Goal: Transaction & Acquisition: Book appointment/travel/reservation

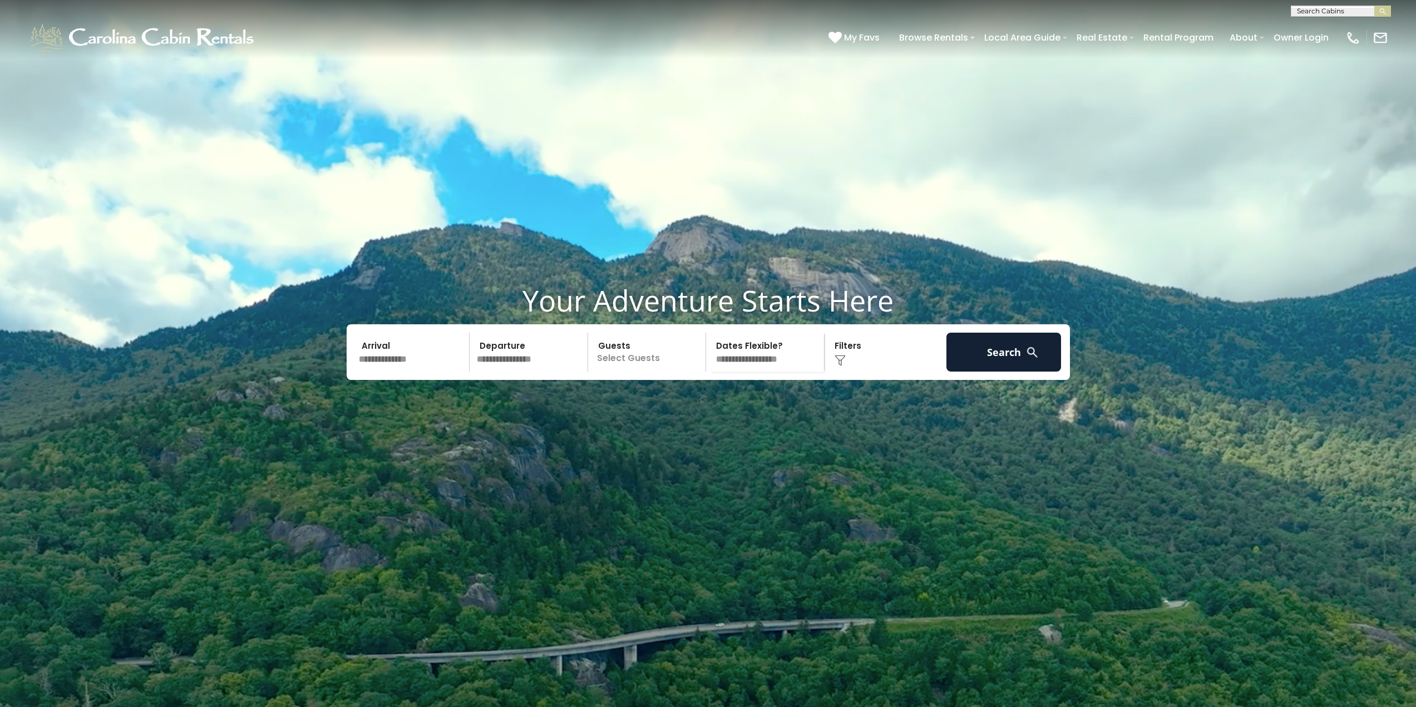
click at [381, 372] on input "text" at bounding box center [412, 352] width 115 height 39
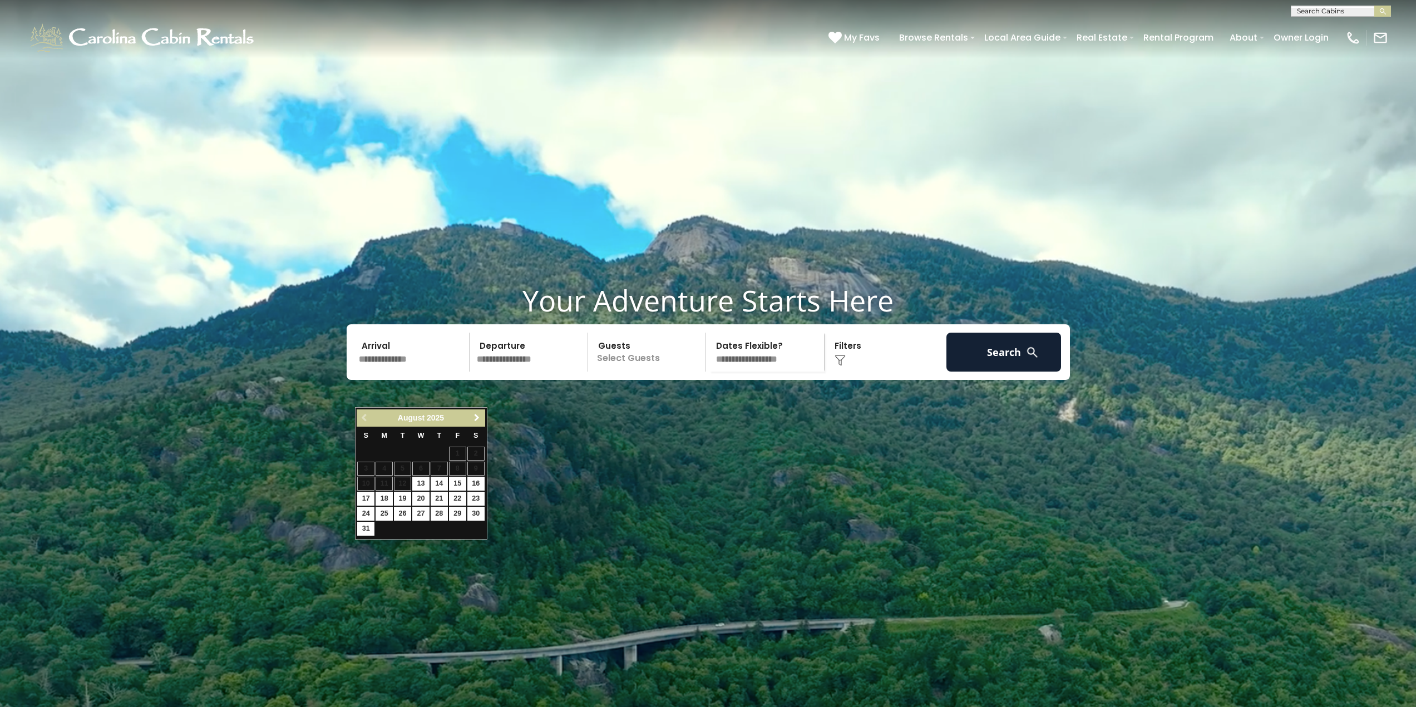
click at [480, 415] on span "Next" at bounding box center [476, 417] width 9 height 9
click at [439, 496] on link "25" at bounding box center [439, 499] width 17 height 14
type input "*******"
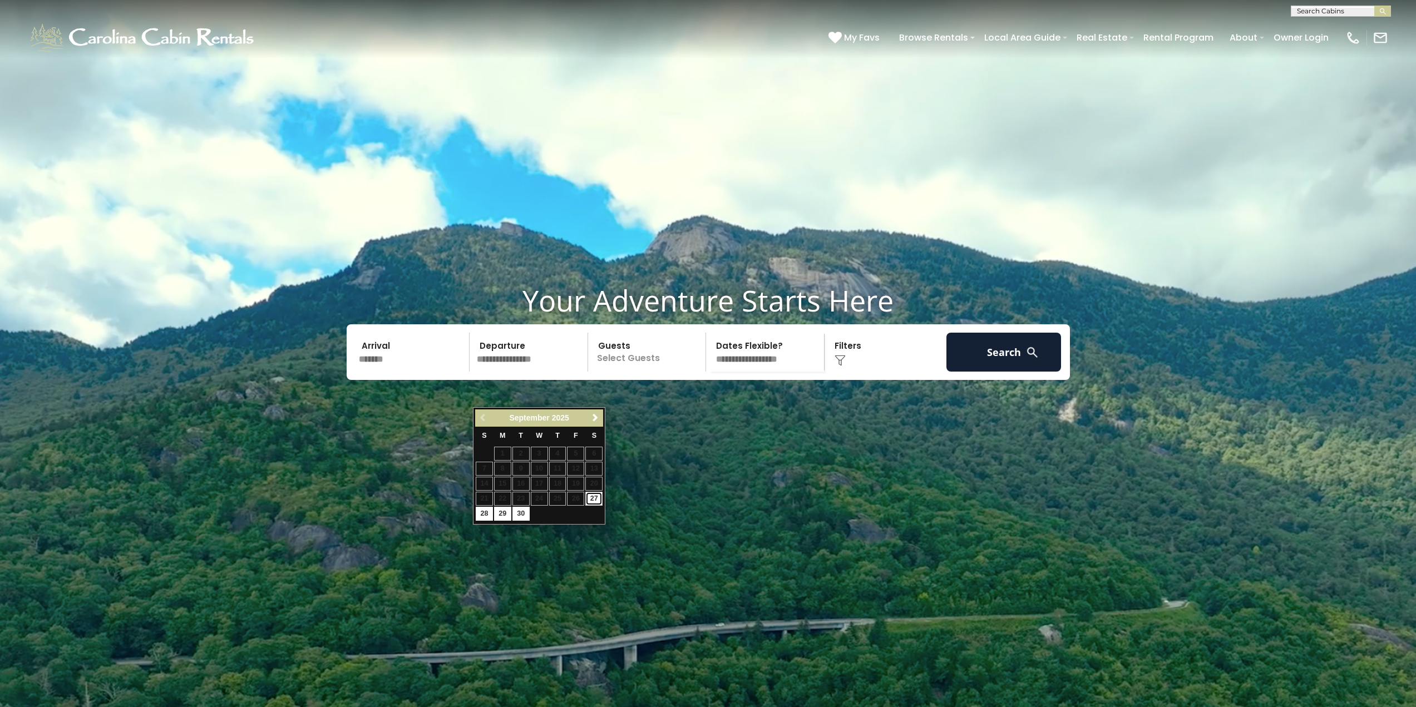
click at [595, 496] on link "27" at bounding box center [593, 499] width 17 height 14
type input "*******"
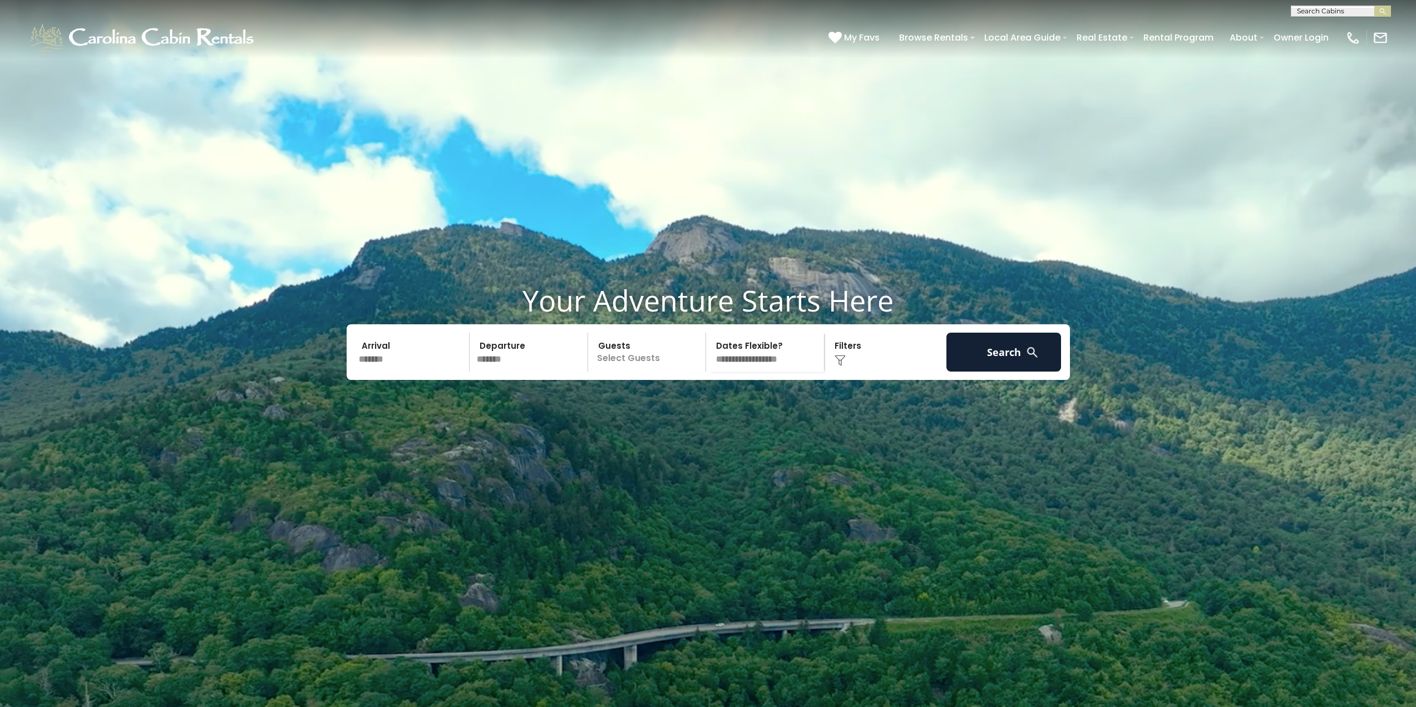
click at [635, 372] on p "Select Guests" at bounding box center [648, 352] width 115 height 39
click at [704, 403] on span "+" at bounding box center [702, 397] width 4 height 11
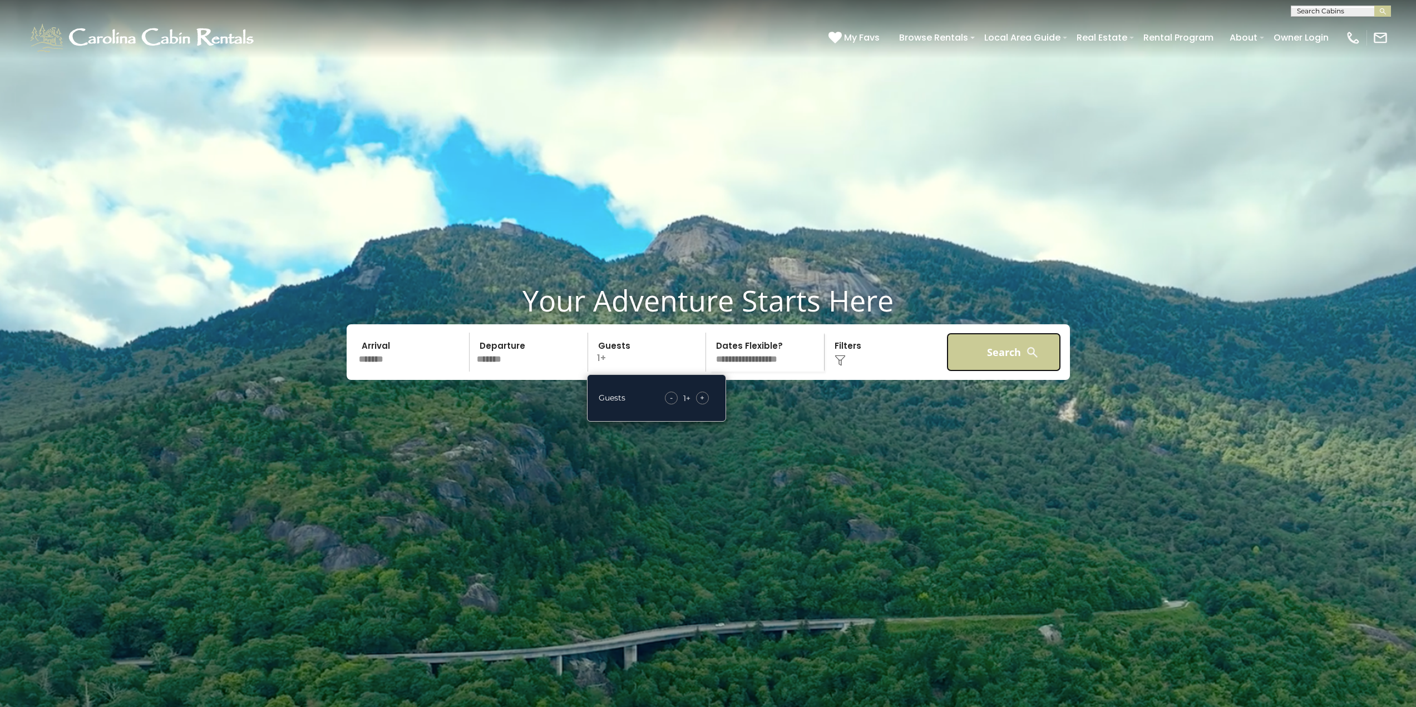
click at [996, 372] on button "Search" at bounding box center [1003, 352] width 115 height 39
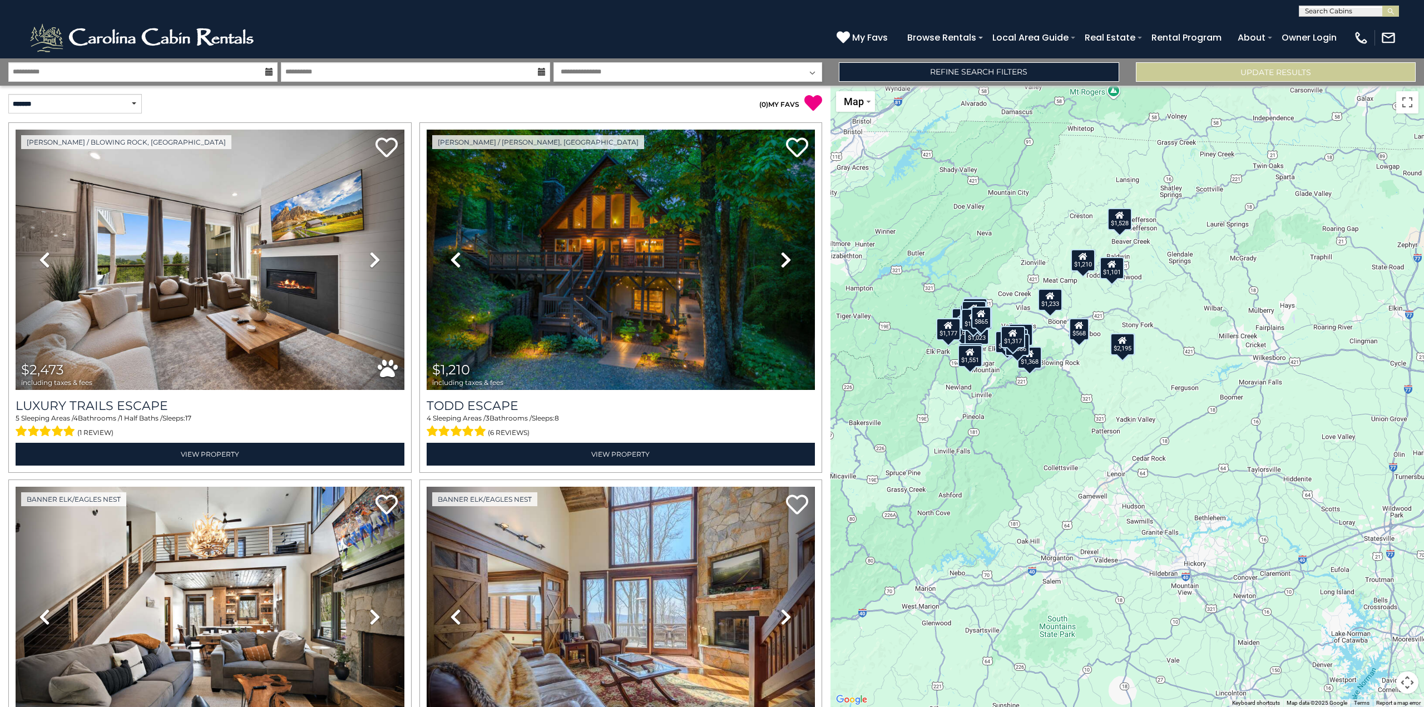
drag, startPoint x: 1245, startPoint y: 475, endPoint x: 1079, endPoint y: 420, distance: 174.5
click at [1079, 420] on div "$2,473 $1,210 $1,692 $1,956 $1,639 $1,113 $964 $2,195 $1,023 $568 $660 $1,230 $…" at bounding box center [1128, 396] width 594 height 621
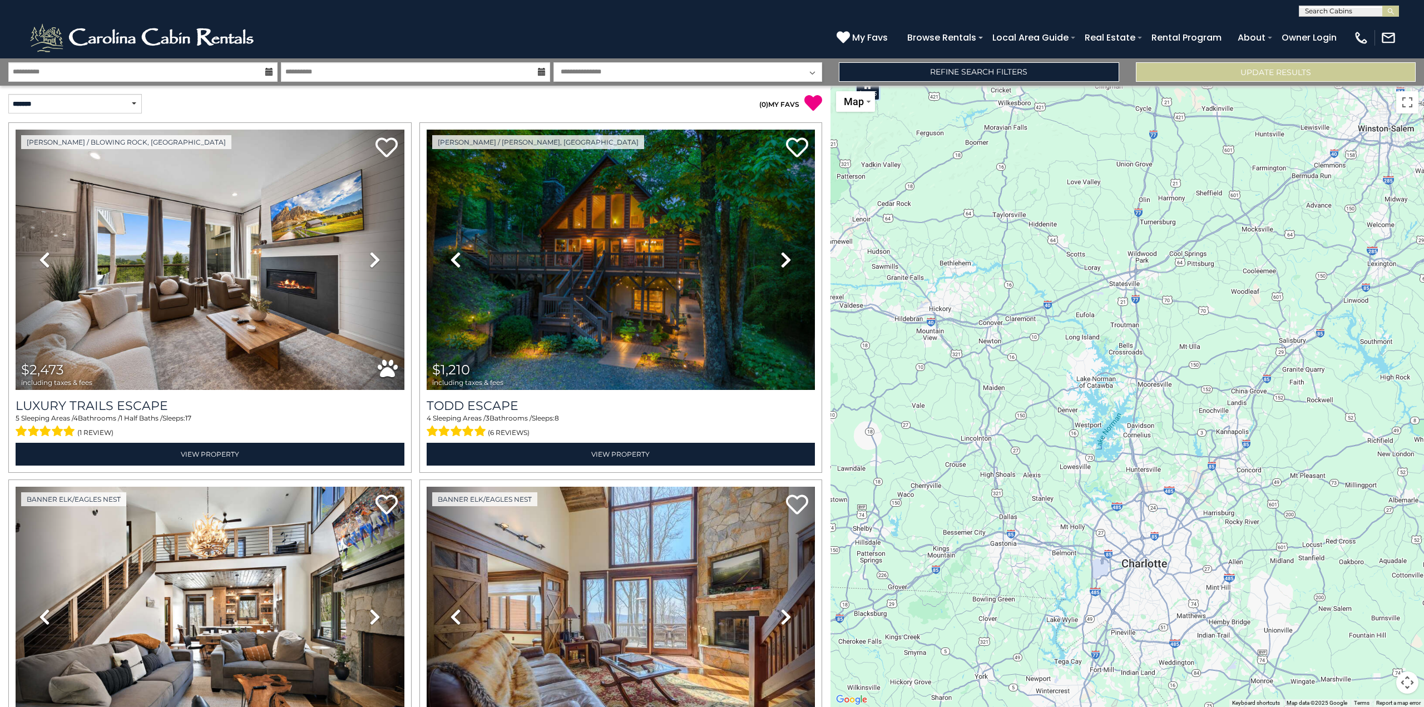
drag, startPoint x: 1198, startPoint y: 463, endPoint x: 1004, endPoint y: 278, distance: 268.4
click at [1004, 278] on div "$2,473 $1,210 $1,692 $1,956 $1,639 $1,113 $964 $2,195 $1,023 $568 $660 $1,230 $…" at bounding box center [1128, 396] width 594 height 621
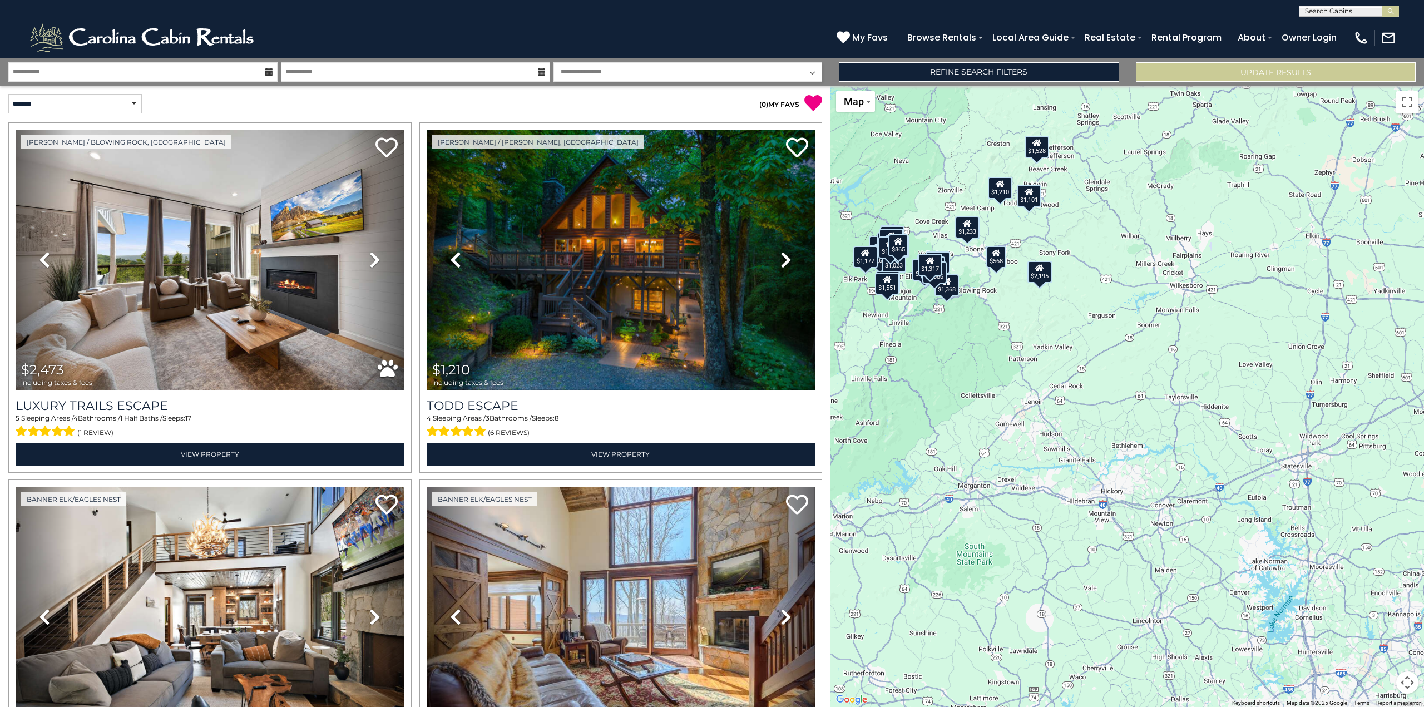
drag, startPoint x: 935, startPoint y: 290, endPoint x: 1078, endPoint y: 445, distance: 211.0
click at [1078, 445] on div "$2,473 $1,210 $1,692 $1,956 $1,639 $1,113 $964 $2,195 $1,023 $568 $660 $1,230 $…" at bounding box center [1128, 396] width 594 height 621
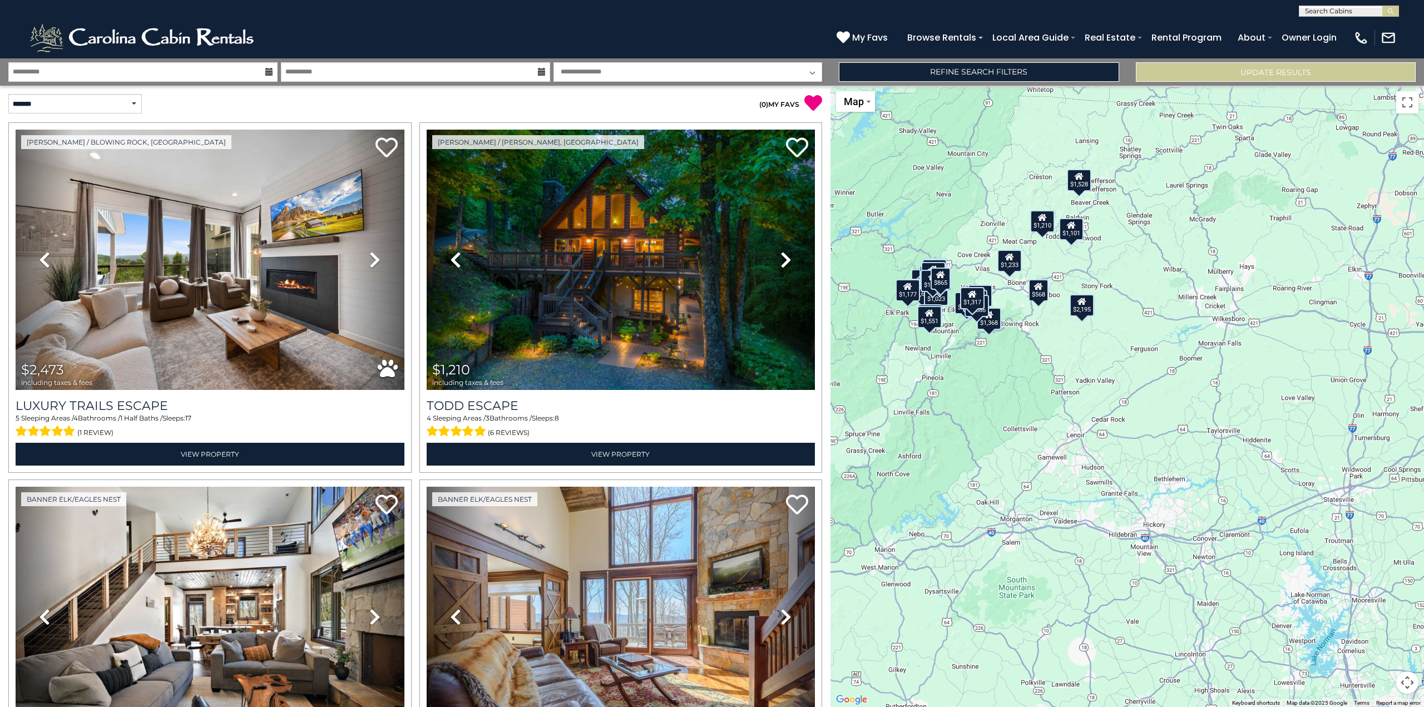
drag, startPoint x: 1029, startPoint y: 356, endPoint x: 1090, endPoint y: 414, distance: 84.2
click at [1090, 414] on div "$2,473 $1,210 $1,692 $1,956 $1,639 $1,113 $964 $2,195 $1,023 $568 $660 $1,230 $…" at bounding box center [1128, 396] width 594 height 621
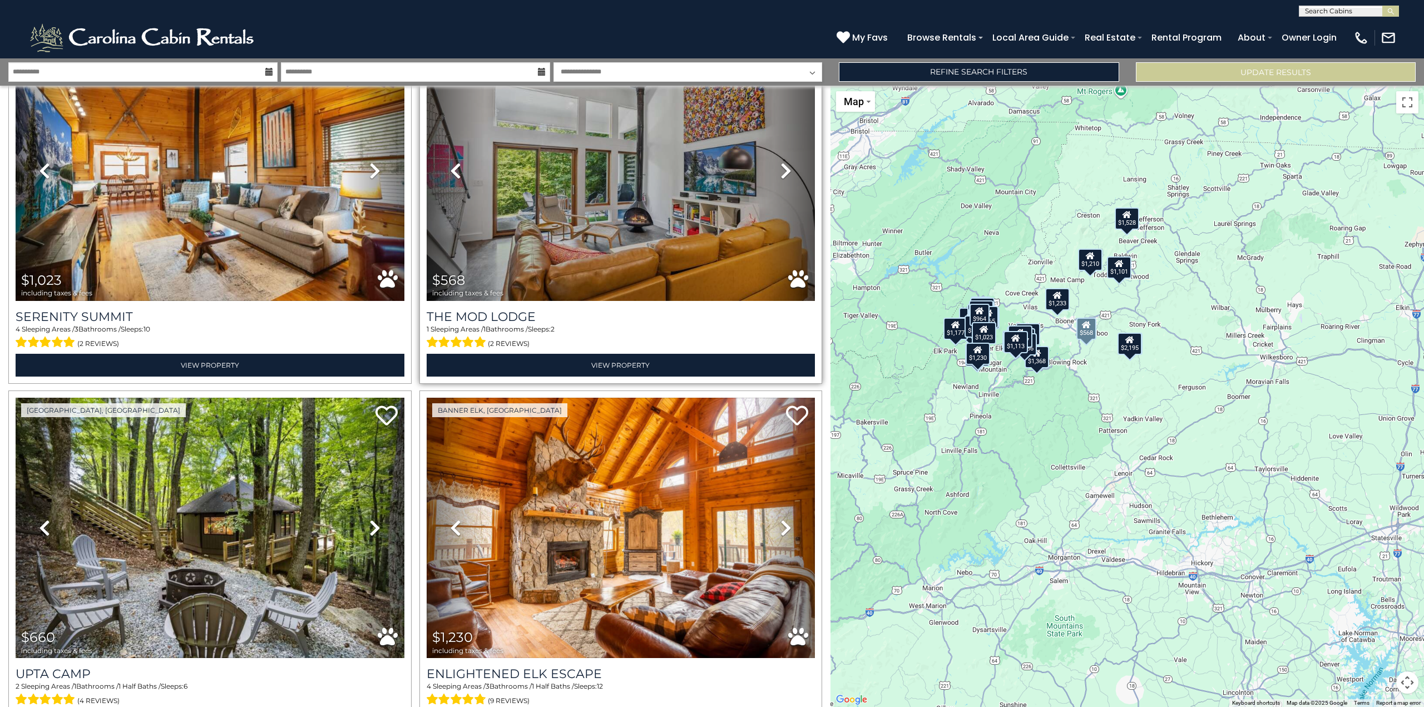
scroll to position [1502, 0]
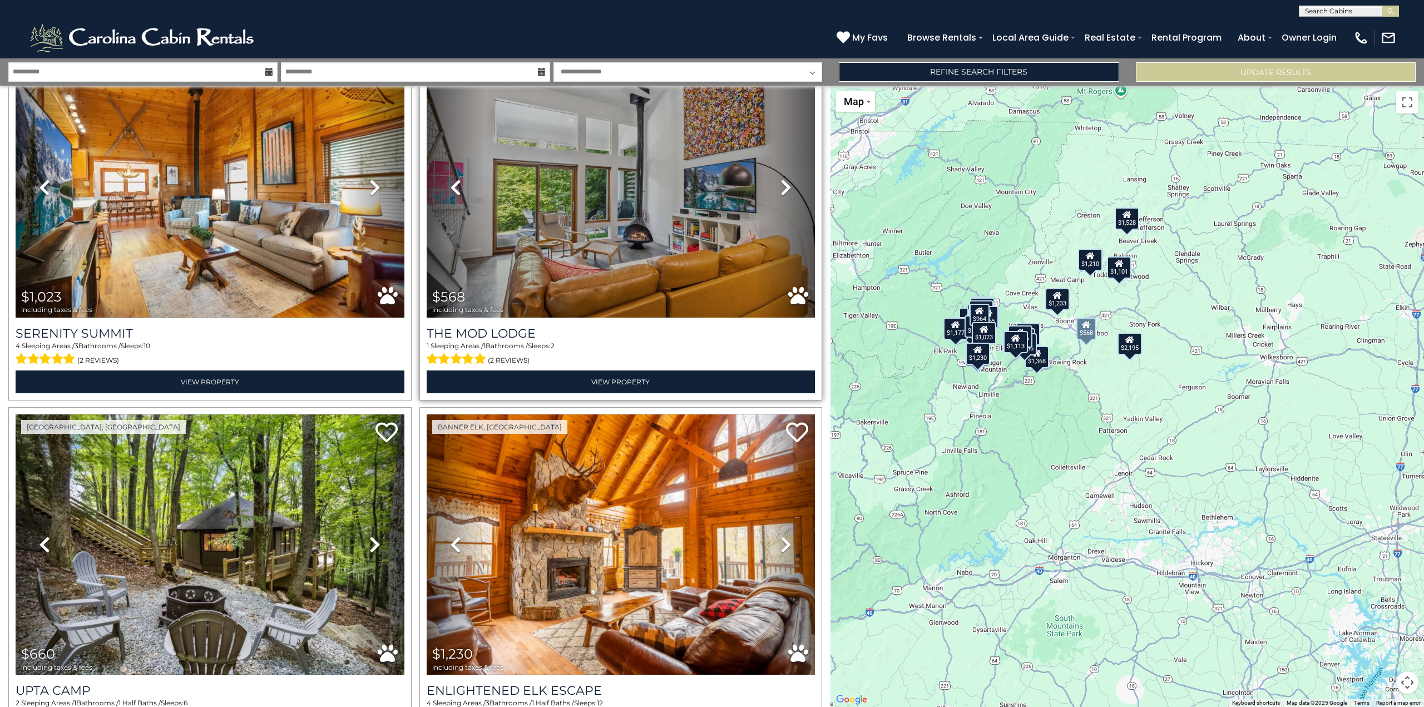
click at [782, 181] on icon at bounding box center [786, 188] width 11 height 18
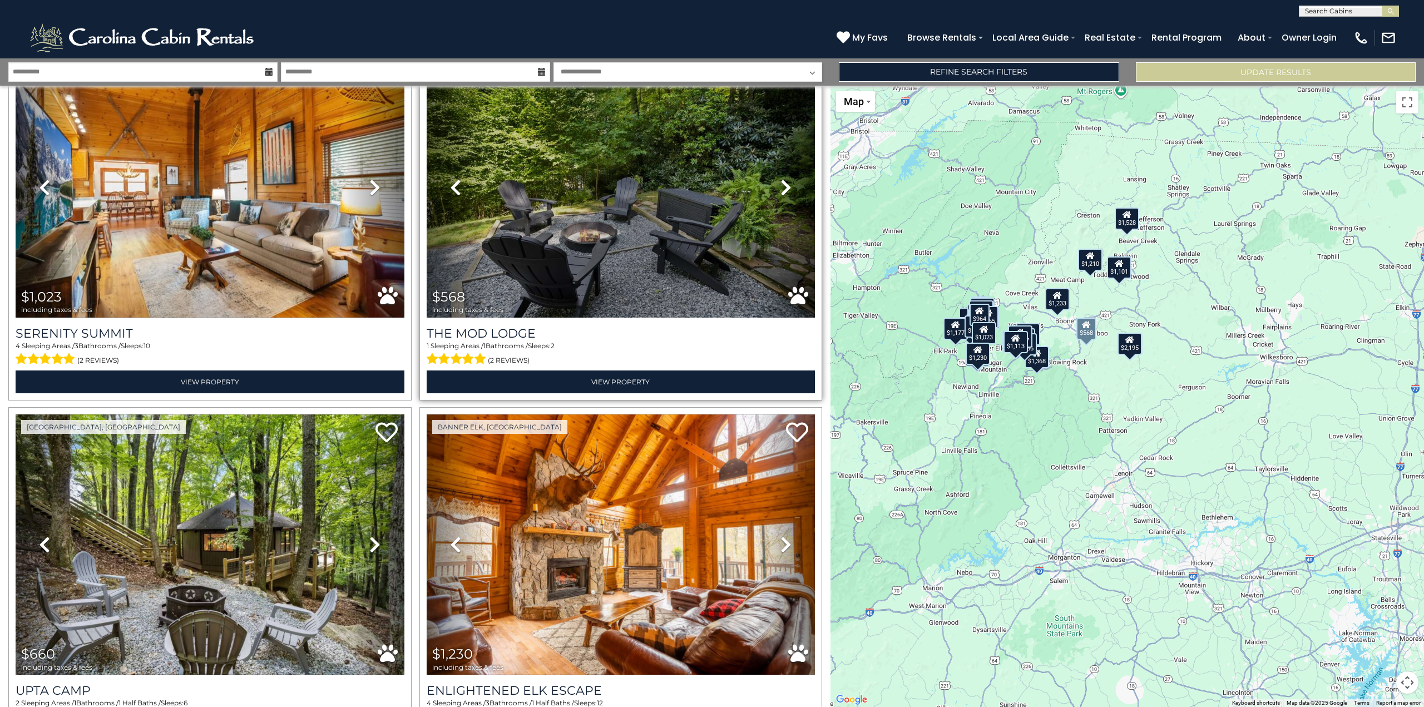
click at [782, 181] on icon at bounding box center [786, 188] width 11 height 18
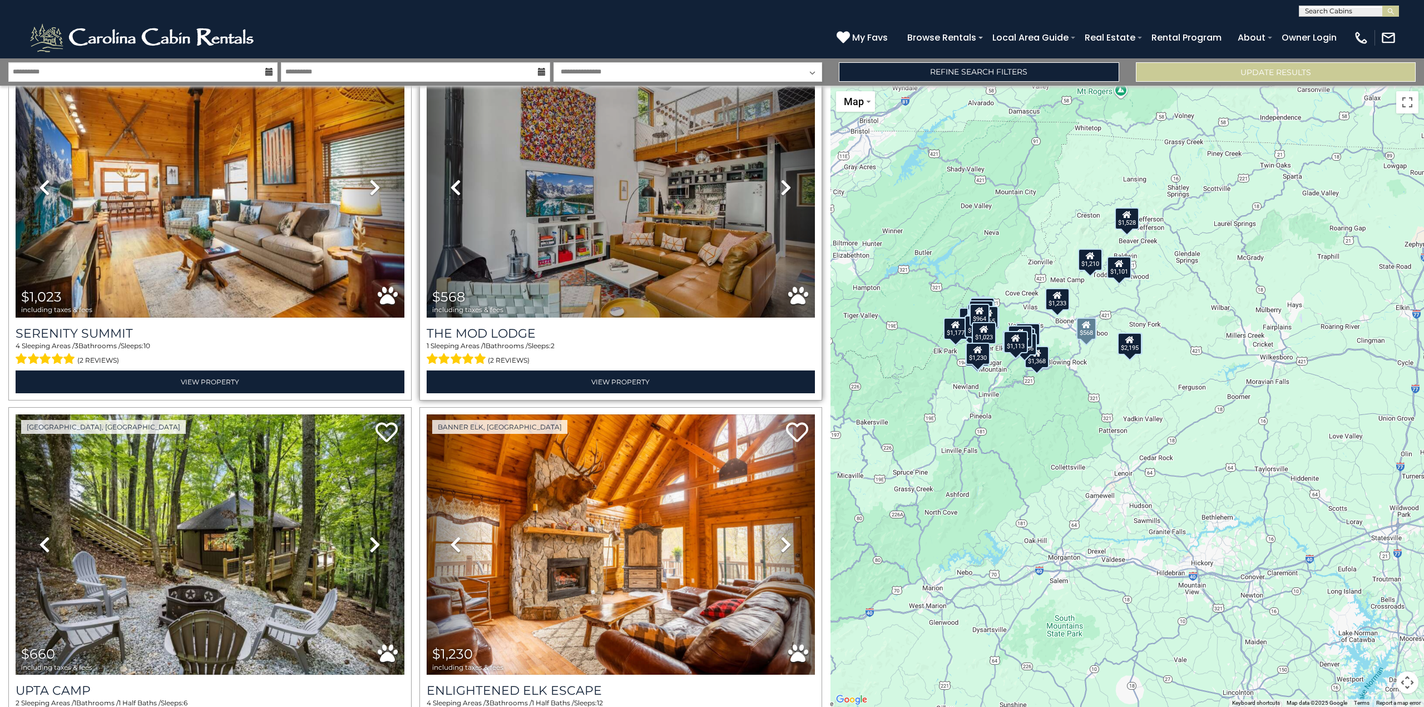
click at [782, 181] on icon at bounding box center [786, 188] width 11 height 18
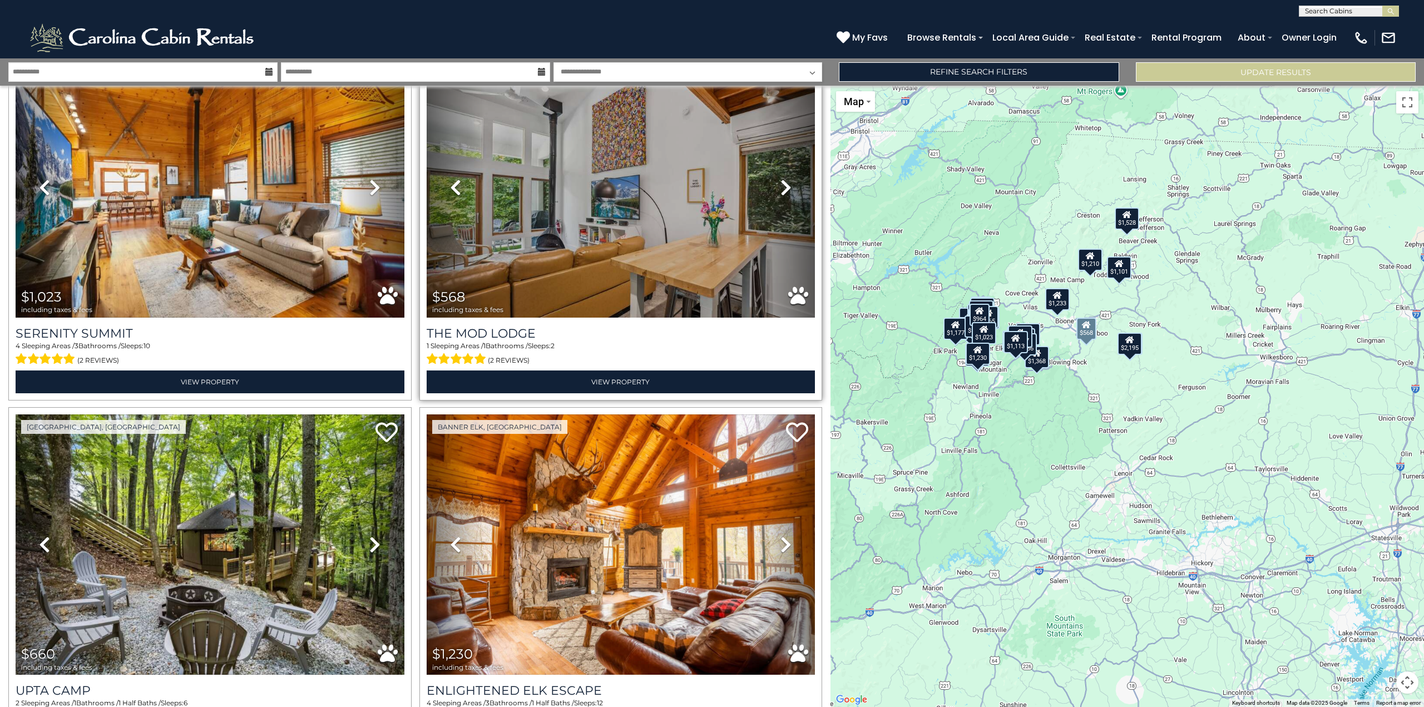
click at [782, 181] on icon at bounding box center [786, 188] width 11 height 18
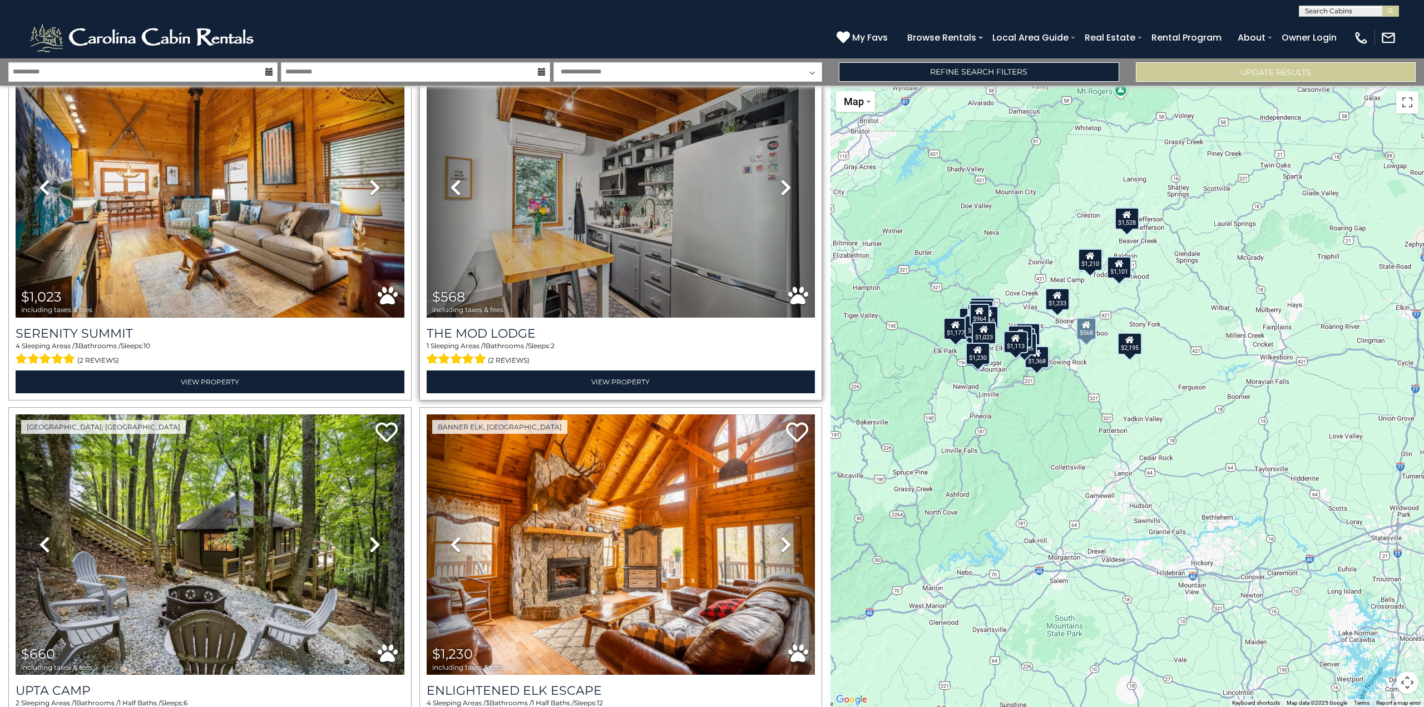
click at [782, 181] on icon at bounding box center [786, 188] width 11 height 18
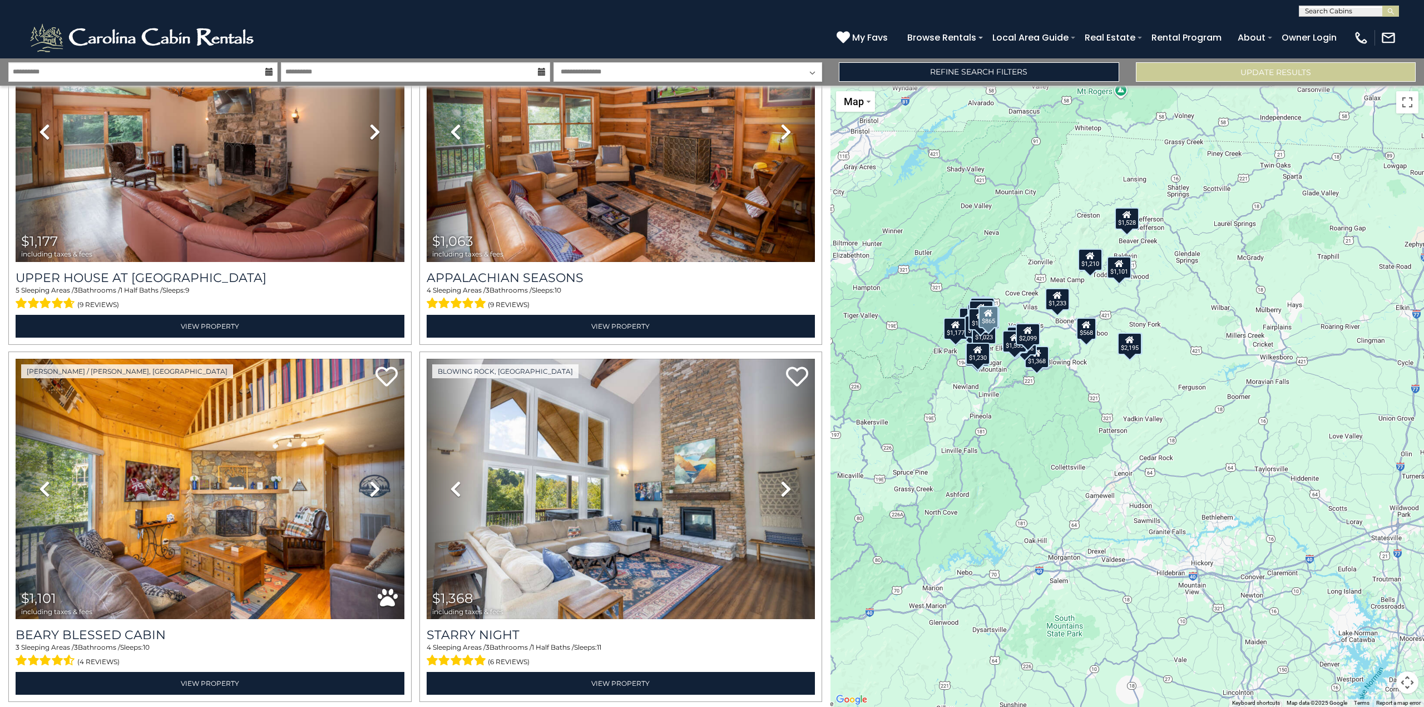
scroll to position [4451, 0]
